Goal: Transaction & Acquisition: Purchase product/service

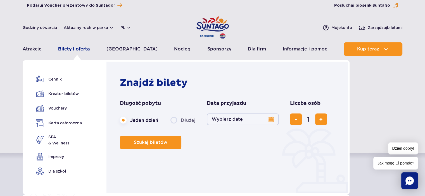
click at [83, 47] on link "Bilety i oferta" at bounding box center [74, 48] width 32 height 13
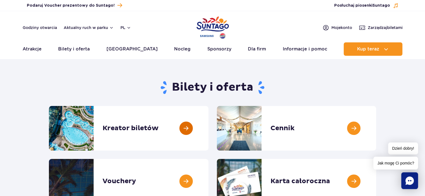
click at [208, 127] on link at bounding box center [208, 128] width 0 height 45
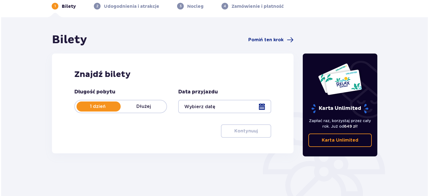
scroll to position [30, 0]
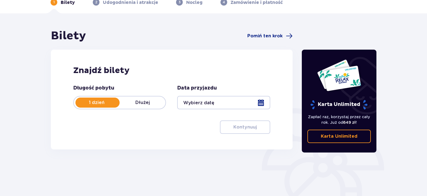
click at [210, 99] on div at bounding box center [223, 102] width 93 height 13
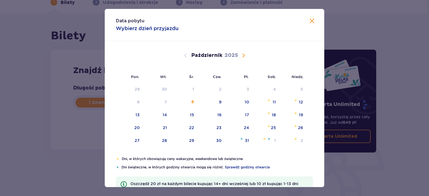
click at [242, 58] on span "Następny miesiąc" at bounding box center [243, 55] width 7 height 7
click at [243, 55] on span "Następny miesiąc" at bounding box center [243, 55] width 7 height 7
click at [243, 54] on span "Następny miesiąc" at bounding box center [243, 55] width 7 height 7
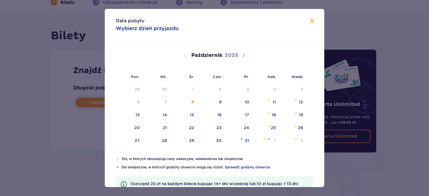
click at [243, 54] on span "Następny miesiąc" at bounding box center [243, 55] width 7 height 7
click at [184, 52] on span "Poprzedni miesiąc" at bounding box center [185, 55] width 7 height 7
click at [185, 57] on span "Poprzedni miesiąc" at bounding box center [185, 55] width 7 height 7
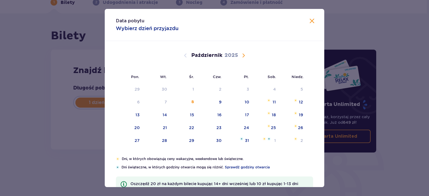
click at [197, 54] on div "Wrzesień 2025 1 2 3 4 5 6 7 8 9 10 11 12 13 14 15 16 17 18 19 20 21 22 23 24 25…" at bounding box center [214, 99] width 219 height 116
click at [310, 23] on span "Zamknij" at bounding box center [312, 21] width 7 height 7
click at [310, 23] on div "Bilety Pomiń ten krok Znajdź bilety Długość pobytu 1 dzień Dłużej Data przyjazd…" at bounding box center [213, 133] width 427 height 241
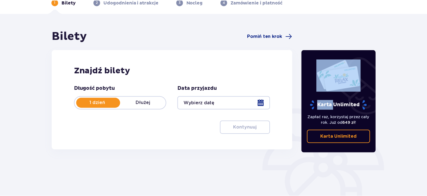
scroll to position [88, 0]
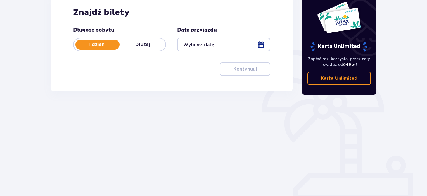
click at [218, 44] on div at bounding box center [223, 44] width 93 height 13
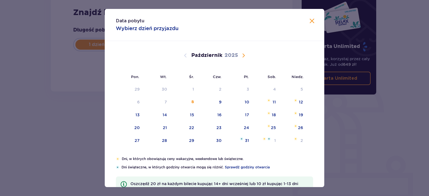
click at [243, 53] on span "Następny miesiąc" at bounding box center [243, 55] width 7 height 7
click at [243, 54] on span "Następny miesiąc" at bounding box center [243, 55] width 7 height 7
click at [242, 53] on span "Następny miesiąc" at bounding box center [243, 55] width 7 height 7
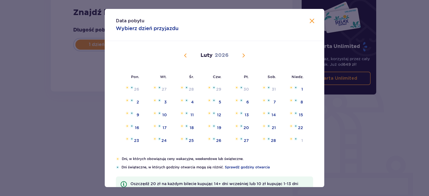
click at [240, 50] on div "Luty 2026" at bounding box center [214, 62] width 185 height 42
click at [243, 56] on span "Następny miesiąc" at bounding box center [243, 55] width 7 height 7
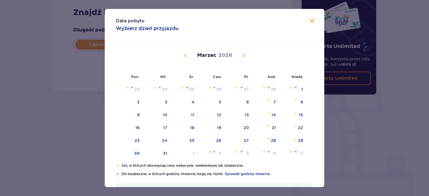
click at [245, 55] on span "Następny miesiąc" at bounding box center [243, 55] width 7 height 7
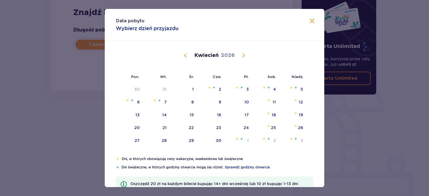
click at [243, 55] on span "Następny miesiąc" at bounding box center [243, 55] width 7 height 7
click at [193, 115] on div "17" at bounding box center [192, 115] width 4 height 6
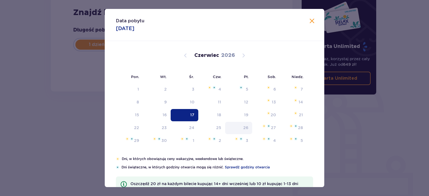
type input "17.06.26"
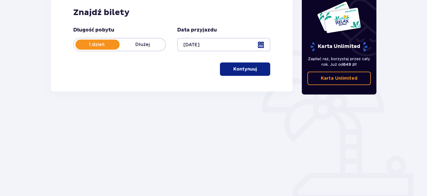
click at [254, 73] on button "Kontynuuj" at bounding box center [245, 69] width 50 height 13
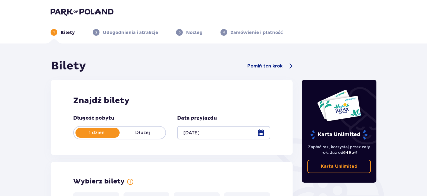
scroll to position [88, 0]
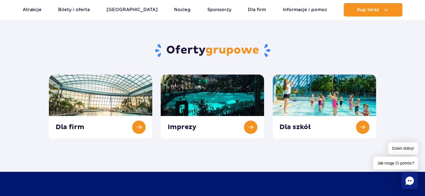
scroll to position [194, 0]
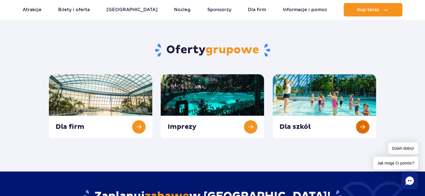
click at [297, 126] on link at bounding box center [324, 106] width 103 height 64
click at [310, 116] on link at bounding box center [324, 106] width 103 height 64
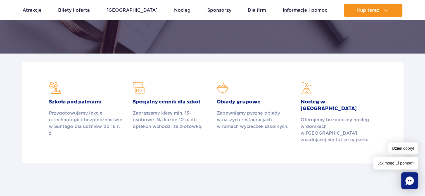
scroll to position [136, 0]
click at [169, 102] on h2 "Specjalny cennik dla szkół" at bounding box center [170, 102] width 75 height 7
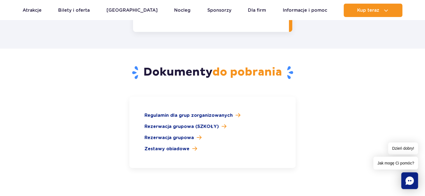
scroll to position [805, 0]
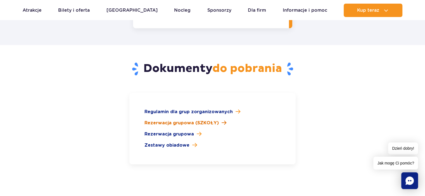
click at [195, 120] on span "Rezerwacja grupowa (SZKOŁY)" at bounding box center [181, 123] width 74 height 7
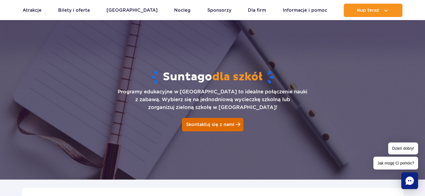
click at [223, 126] on span "Skontaktuj się z nami" at bounding box center [210, 124] width 48 height 5
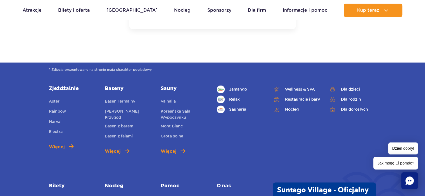
scroll to position [941, 0]
